Goal: Transaction & Acquisition: Subscribe to service/newsletter

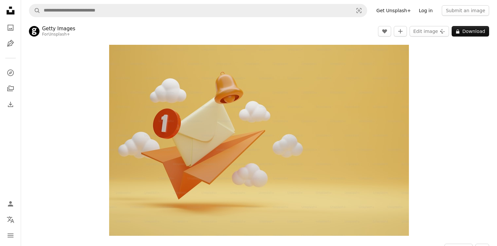
click at [431, 13] on link "Log in" at bounding box center [426, 10] width 22 height 11
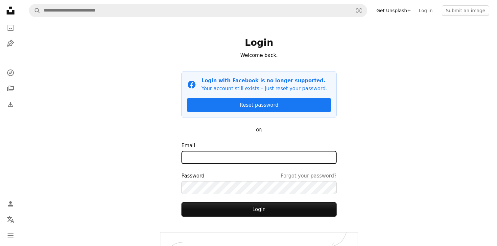
click at [250, 154] on input "Email" at bounding box center [258, 157] width 155 height 13
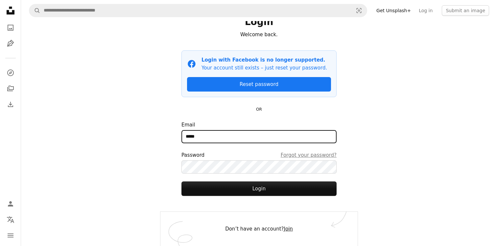
type input "*****"
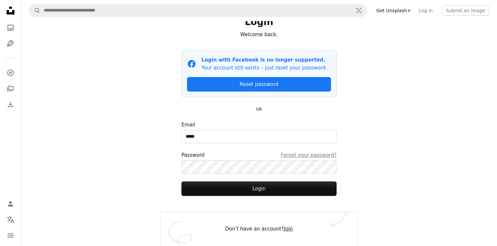
click at [286, 230] on link "Join" at bounding box center [288, 229] width 9 height 6
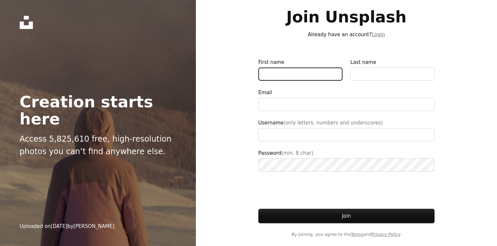
click at [276, 72] on input "First name" at bounding box center [300, 73] width 84 height 13
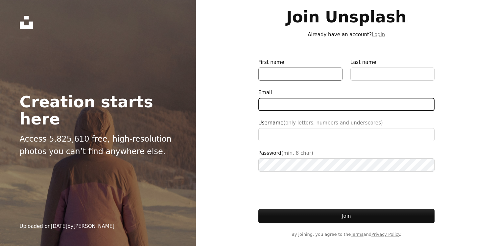
type input "*"
type input "**********"
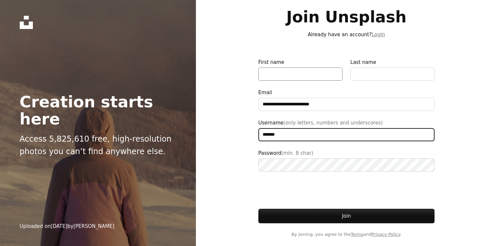
type input "*******"
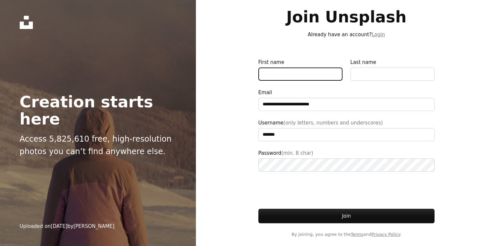
click at [282, 69] on input "First name" at bounding box center [300, 73] width 84 height 13
type input "*"
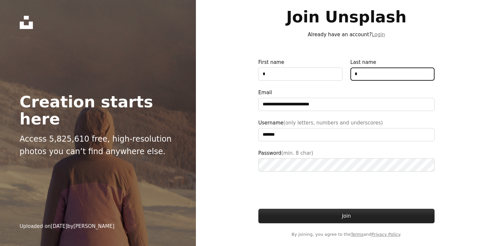
type input "*"
click at [290, 209] on button "Join" at bounding box center [346, 215] width 176 height 14
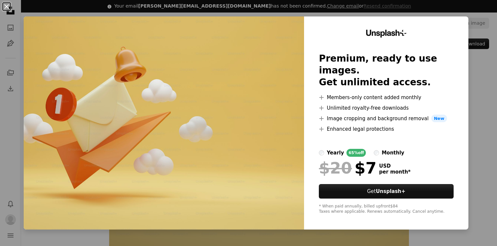
click at [8, 8] on button "An X shape" at bounding box center [7, 7] width 8 height 8
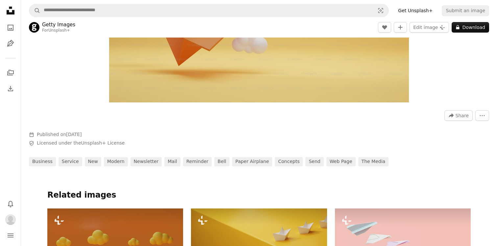
scroll to position [146, 0]
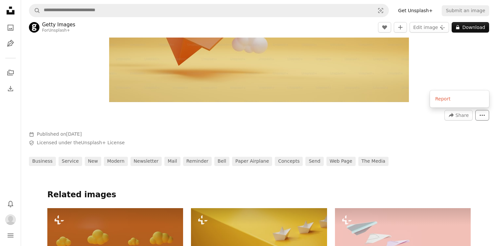
click at [483, 114] on icon "More Actions" at bounding box center [482, 115] width 6 height 6
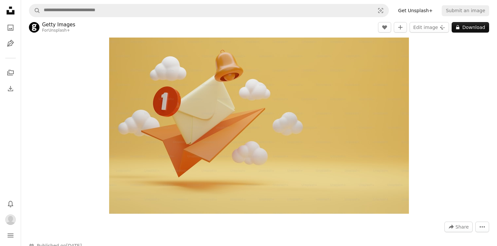
scroll to position [0, 0]
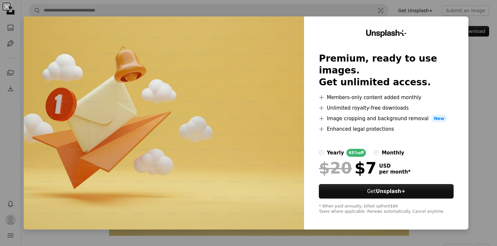
click at [478, 121] on div "An X shape Unsplash+ Premium, ready to use images. Get unlimited access. A plus…" at bounding box center [248, 123] width 497 height 246
